Goal: Transaction & Acquisition: Purchase product/service

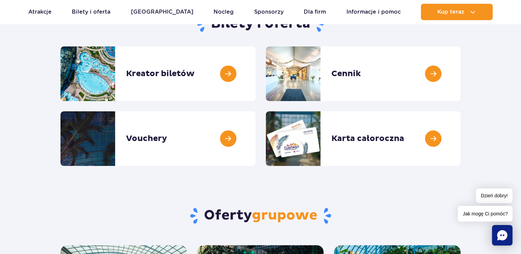
scroll to position [68, 0]
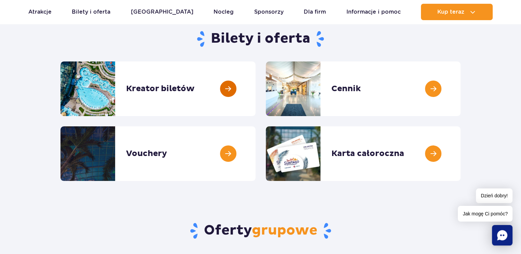
click at [255, 90] on link at bounding box center [255, 88] width 0 height 55
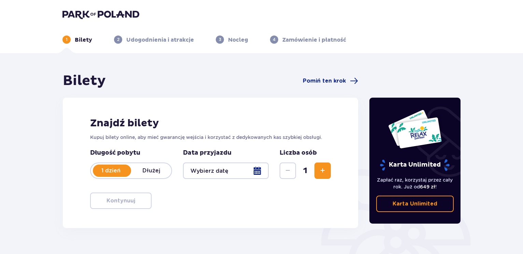
click at [258, 172] on div at bounding box center [226, 171] width 86 height 16
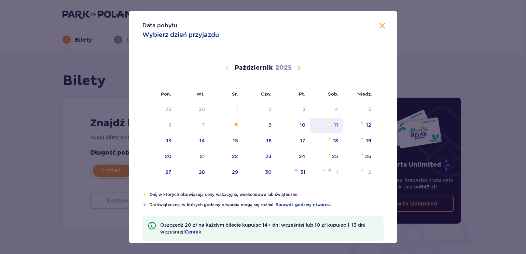
click at [335, 125] on div "11" at bounding box center [336, 125] width 4 height 7
type input "11.10.25"
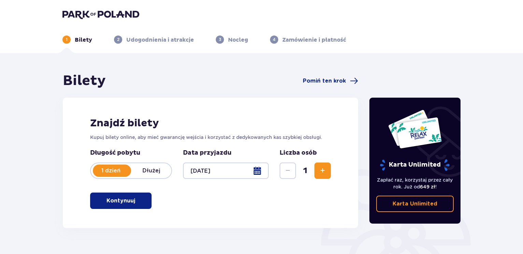
click at [319, 169] on span "Zwiększ" at bounding box center [323, 171] width 8 height 8
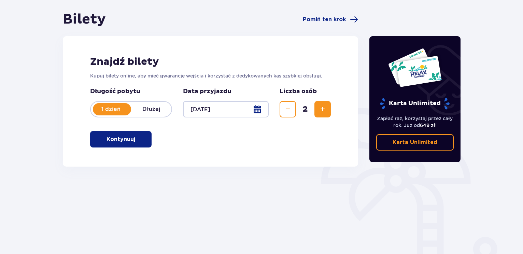
scroll to position [68, 0]
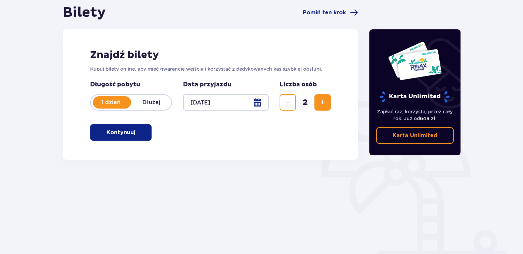
click at [141, 137] on button "Kontynuuj" at bounding box center [120, 132] width 61 height 16
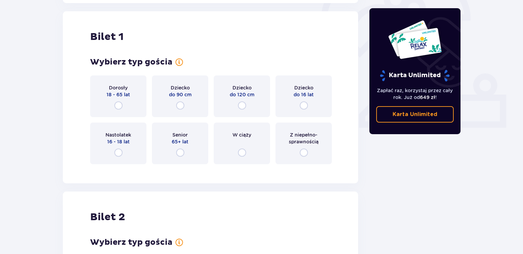
scroll to position [228, 0]
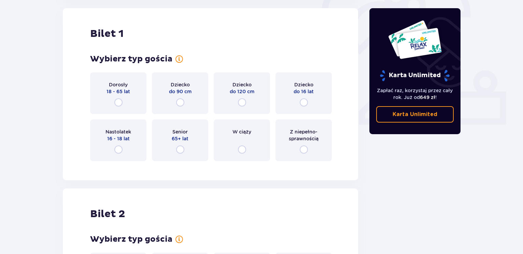
click at [181, 151] on input "radio" at bounding box center [180, 150] width 8 height 8
radio input "true"
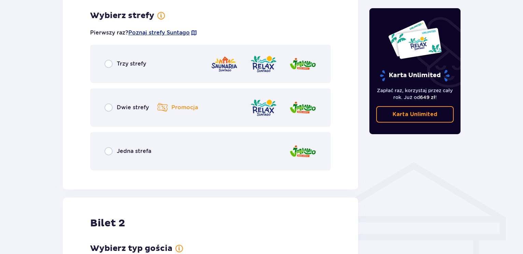
scroll to position [395, 0]
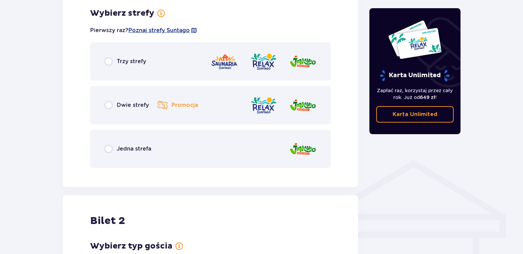
click at [108, 107] on input "radio" at bounding box center [109, 105] width 8 height 8
radio input "true"
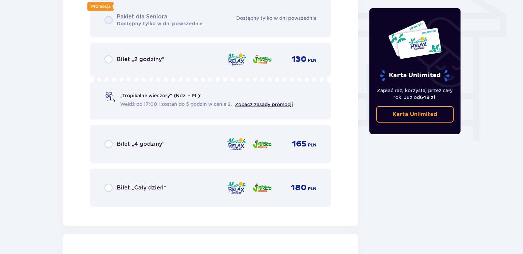
scroll to position [603, 0]
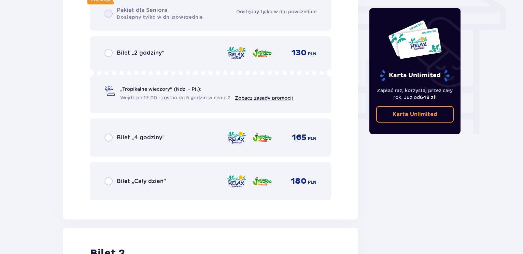
click at [107, 138] on input "radio" at bounding box center [109, 138] width 8 height 8
radio input "true"
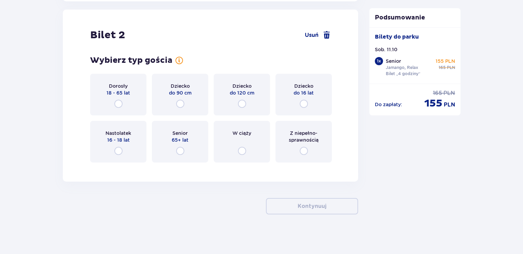
scroll to position [822, 0]
click at [119, 104] on input "radio" at bounding box center [118, 103] width 8 height 8
radio input "true"
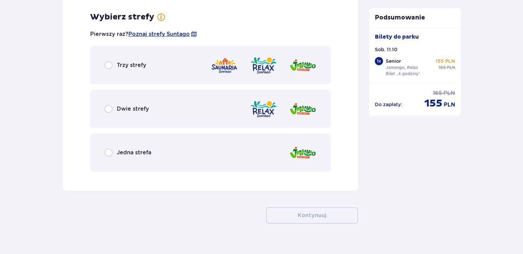
scroll to position [988, 0]
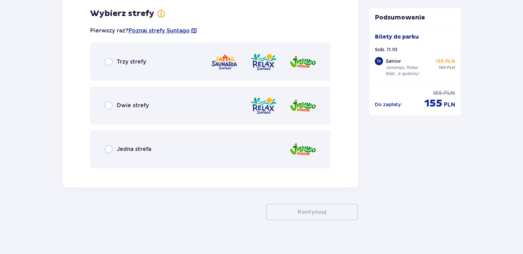
click at [111, 107] on input "radio" at bounding box center [109, 105] width 8 height 8
radio input "true"
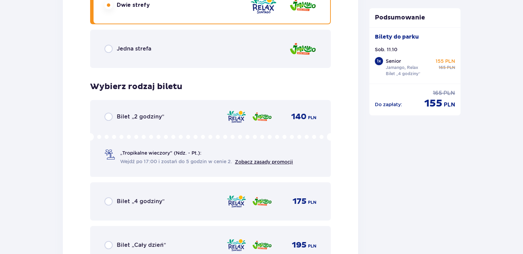
scroll to position [1123, 0]
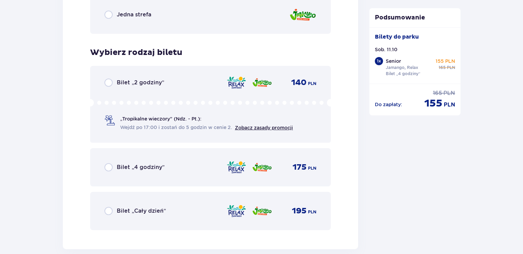
click at [110, 166] on input "radio" at bounding box center [109, 167] width 8 height 8
radio input "true"
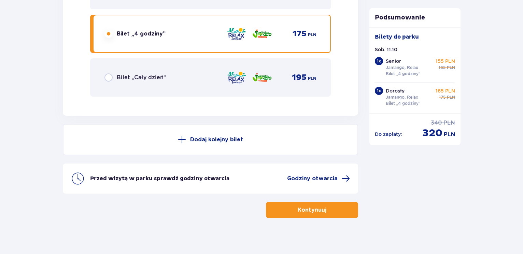
scroll to position [1261, 0]
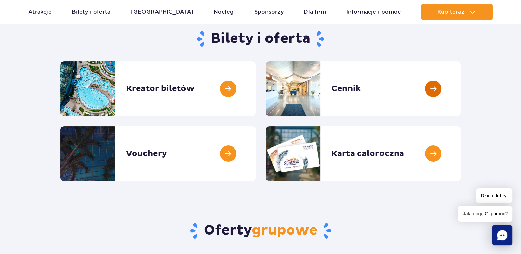
click at [460, 91] on link at bounding box center [460, 88] width 0 height 55
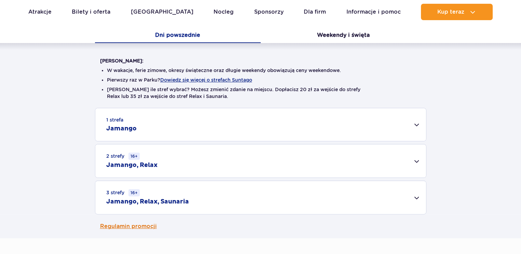
scroll to position [205, 0]
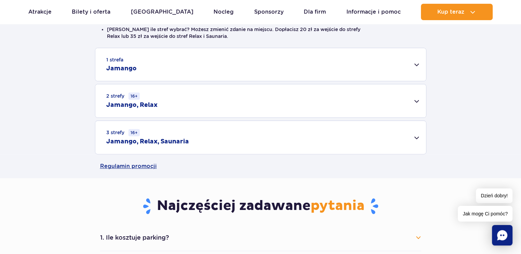
click at [414, 101] on div "2 strefy 16+ Jamango, Relax" at bounding box center [260, 100] width 331 height 33
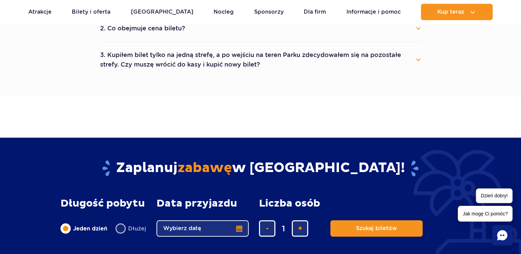
scroll to position [547, 0]
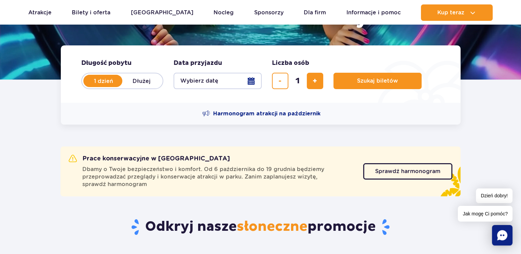
scroll to position [137, 0]
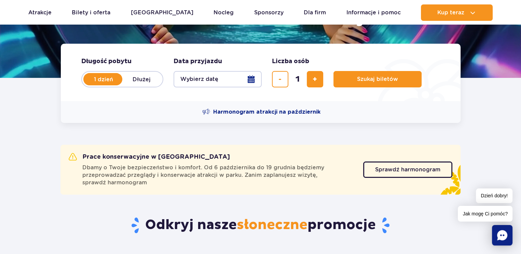
click at [253, 80] on button "Wybierz datę" at bounding box center [218, 79] width 88 height 16
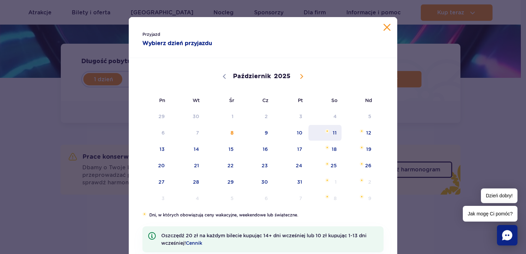
click at [332, 134] on span "11" at bounding box center [325, 133] width 34 height 16
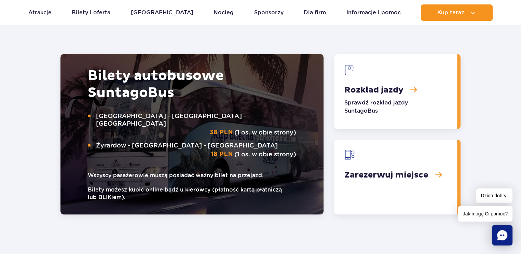
scroll to position [1064, 0]
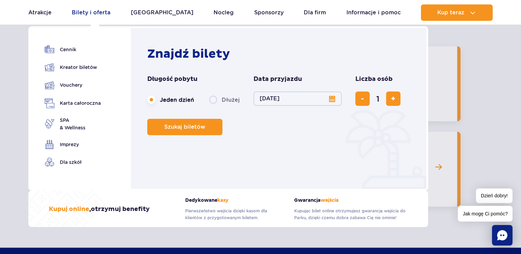
click at [106, 10] on link "Bilety i oferta" at bounding box center [91, 12] width 39 height 16
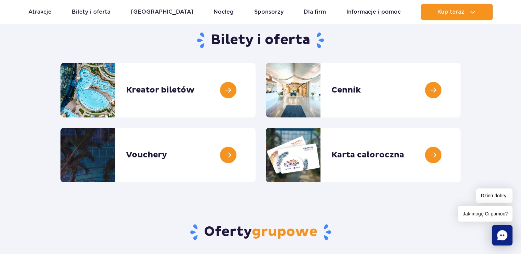
scroll to position [68, 0]
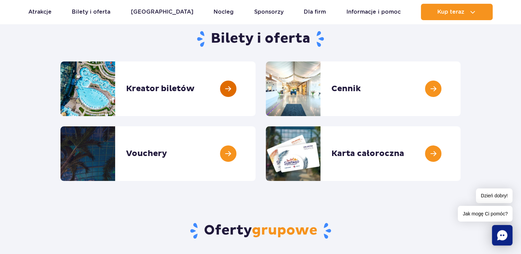
click at [255, 88] on link at bounding box center [255, 88] width 0 height 55
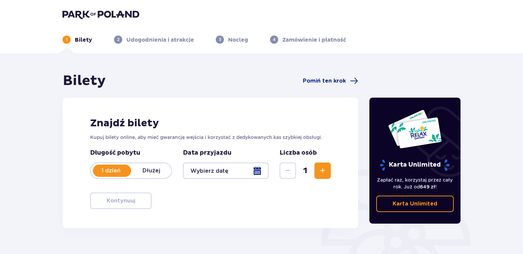
click at [258, 173] on div at bounding box center [226, 171] width 86 height 16
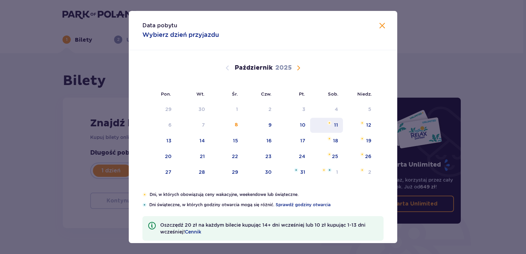
click at [335, 123] on div "11" at bounding box center [336, 125] width 4 height 7
type input "[DATE]"
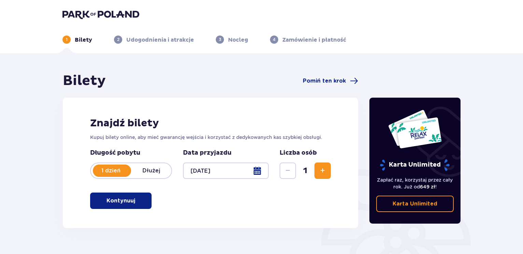
click at [326, 169] on span "Zwiększ" at bounding box center [323, 171] width 8 height 8
click at [144, 201] on button "Kontynuuj" at bounding box center [120, 201] width 61 height 16
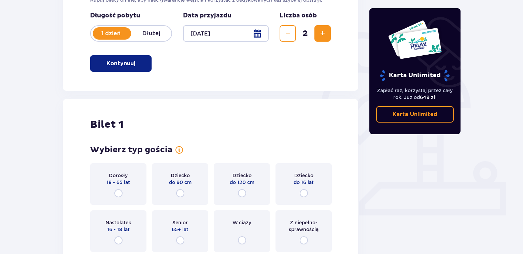
scroll to position [194, 0]
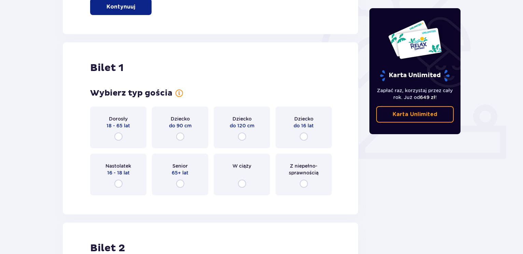
click at [119, 140] on input "radio" at bounding box center [118, 137] width 8 height 8
radio input "true"
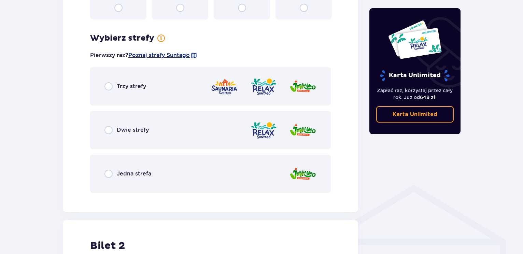
scroll to position [395, 0]
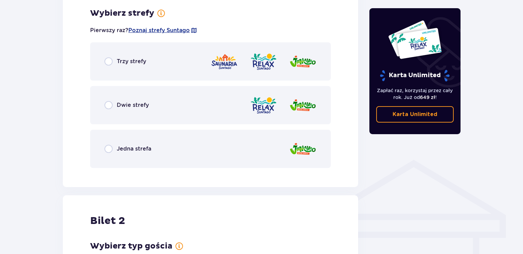
click at [109, 104] on input "radio" at bounding box center [109, 105] width 8 height 8
radio input "true"
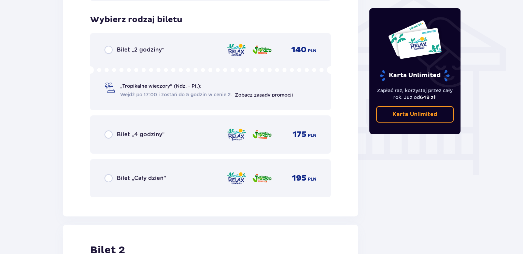
scroll to position [568, 0]
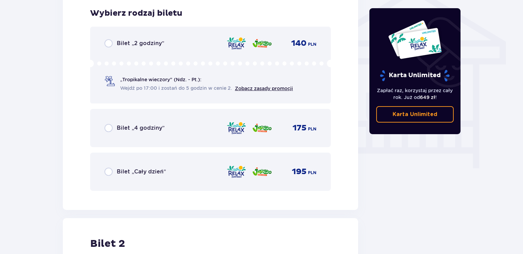
click at [107, 127] on input "radio" at bounding box center [109, 128] width 8 height 8
radio input "true"
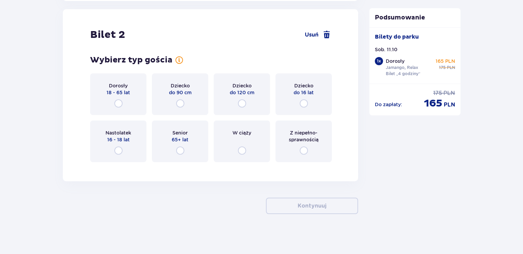
scroll to position [778, 0]
click at [180, 150] on input "radio" at bounding box center [180, 150] width 8 height 8
radio input "true"
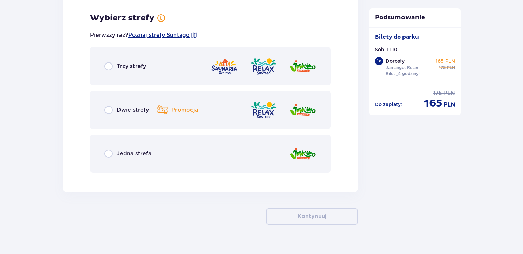
scroll to position [945, 0]
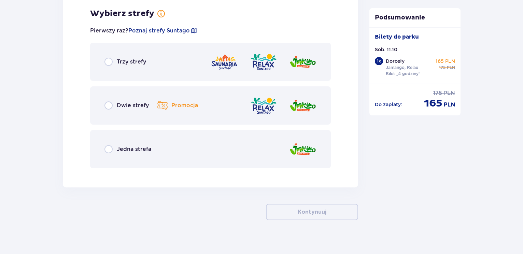
click at [107, 106] on input "radio" at bounding box center [109, 105] width 8 height 8
radio input "true"
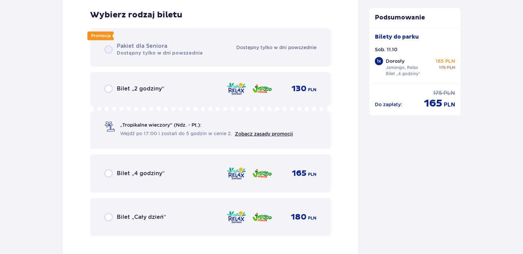
scroll to position [1118, 0]
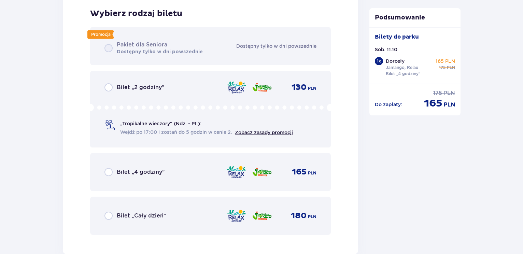
click at [108, 170] on input "radio" at bounding box center [109, 172] width 8 height 8
radio input "true"
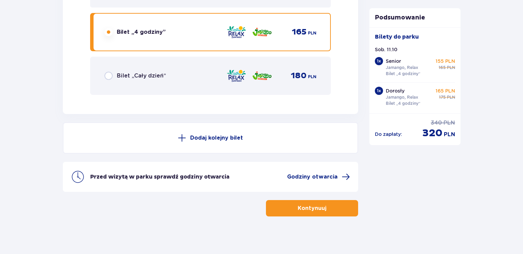
scroll to position [1261, 0]
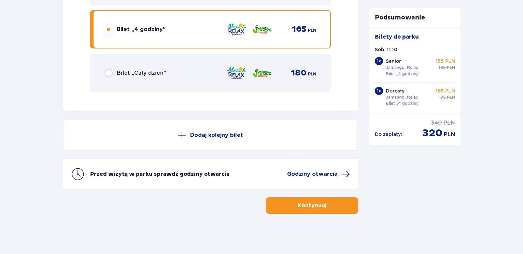
click at [276, 204] on button "Kontynuuj" at bounding box center [312, 205] width 92 height 16
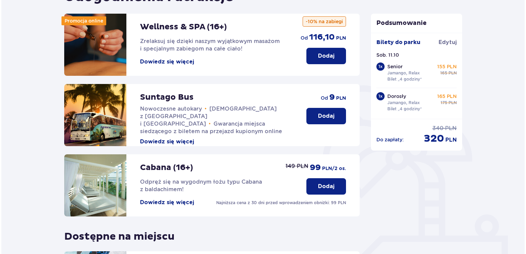
scroll to position [72, 0]
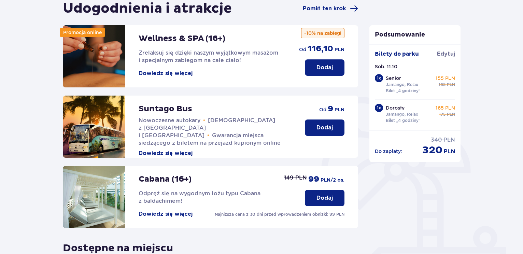
click at [185, 72] on button "Dowiedz się więcej" at bounding box center [166, 74] width 54 height 8
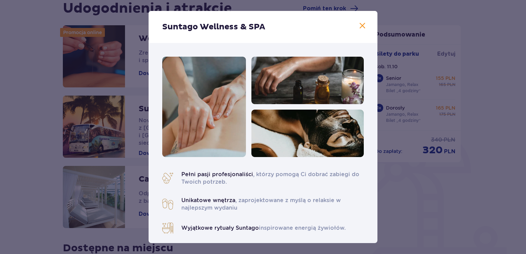
click at [361, 26] on span at bounding box center [362, 26] width 8 height 8
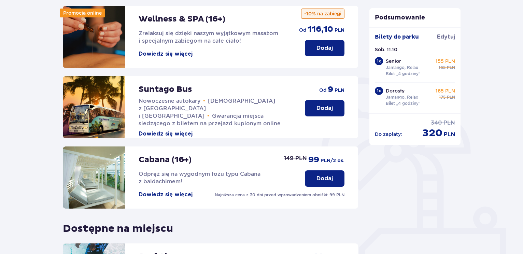
scroll to position [209, 0]
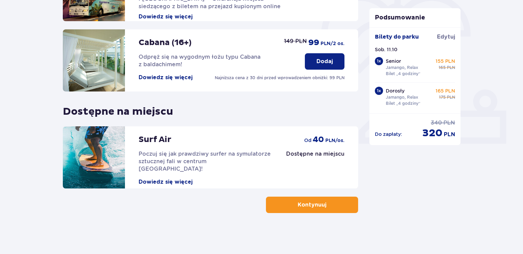
click at [338, 207] on button "Kontynuuj" at bounding box center [312, 205] width 92 height 16
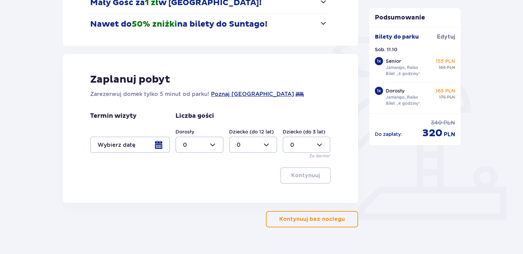
scroll to position [137, 0]
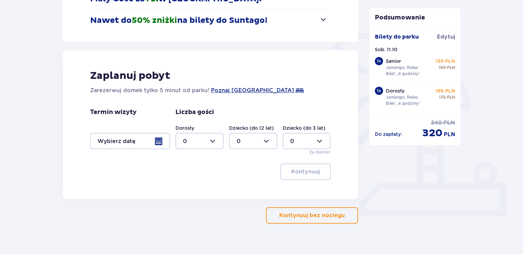
click at [326, 218] on p "Kontynuuj bez noclegu" at bounding box center [312, 216] width 66 height 8
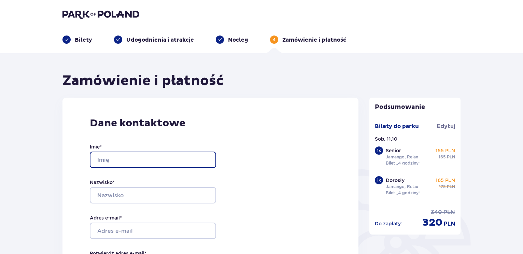
click at [127, 160] on input "Imię *" at bounding box center [153, 160] width 126 height 16
type input "Andrzej"
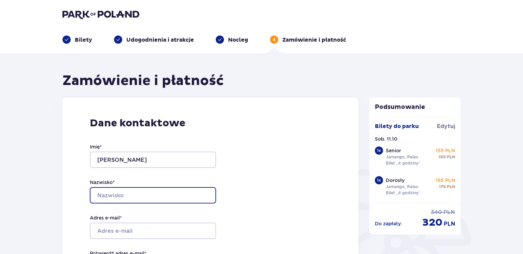
type input "Para"
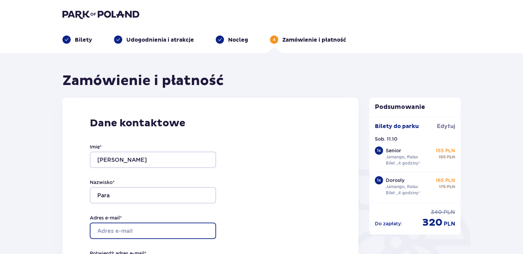
type input "[EMAIL_ADDRESS][DOMAIN_NAME]"
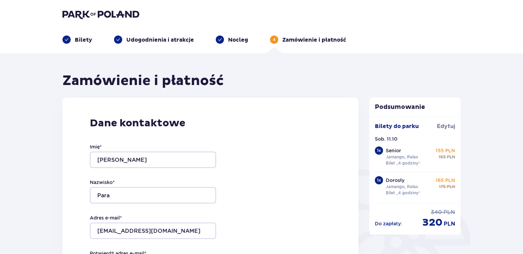
type input "[EMAIL_ADDRESS][DOMAIN_NAME]"
type input "502207787"
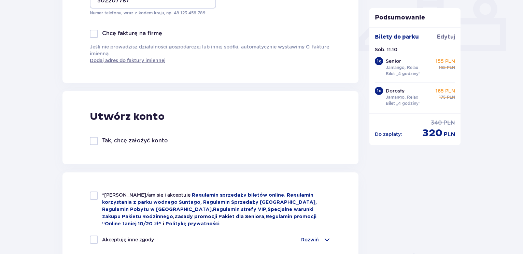
scroll to position [307, 0]
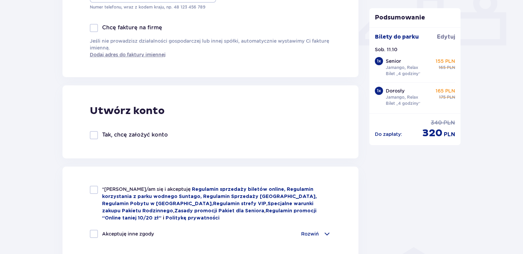
click at [96, 190] on div at bounding box center [94, 190] width 8 height 8
checkbox input "true"
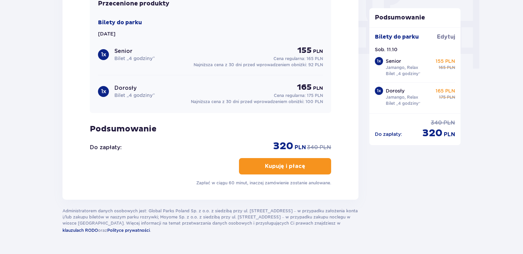
scroll to position [683, 0]
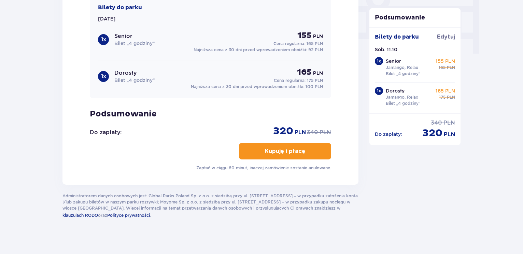
click at [257, 150] on button "Kupuję i płacę" at bounding box center [285, 151] width 92 height 16
